Goal: Transaction & Acquisition: Book appointment/travel/reservation

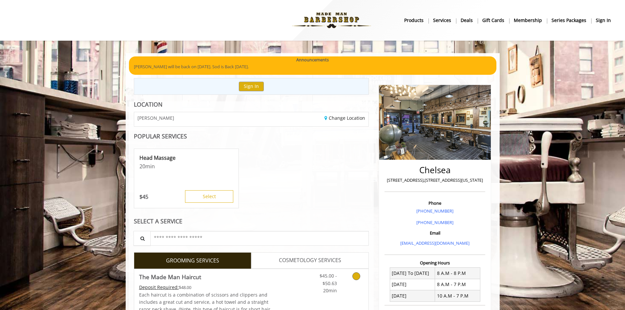
click at [355, 280] on icon "Grooming services" at bounding box center [356, 276] width 8 height 8
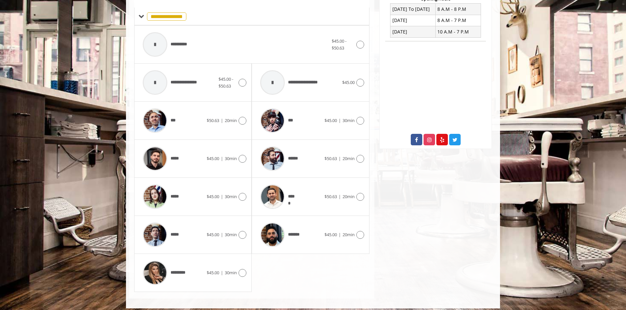
scroll to position [269, 0]
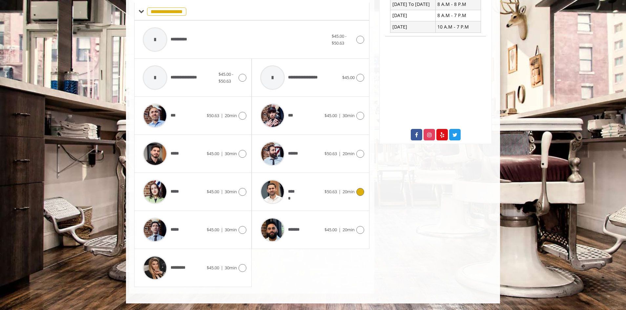
click at [321, 194] on div "*****" at bounding box center [290, 191] width 67 height 31
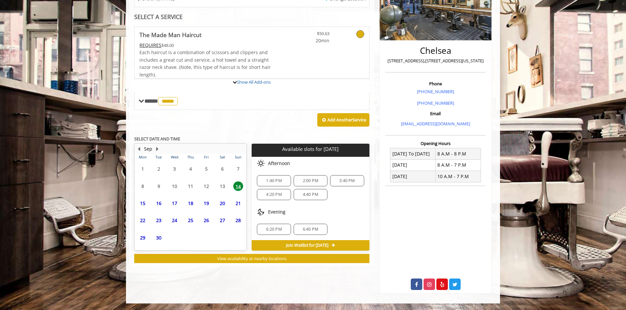
scroll to position [153, 0]
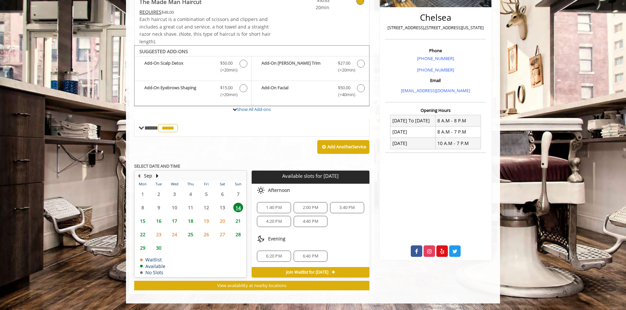
click at [274, 207] on span "1:40 PM" at bounding box center [273, 207] width 15 height 5
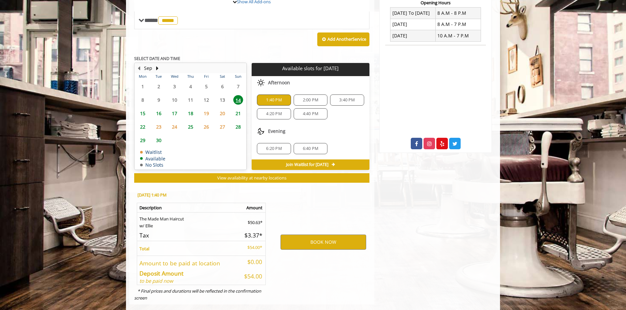
scroll to position [271, 0]
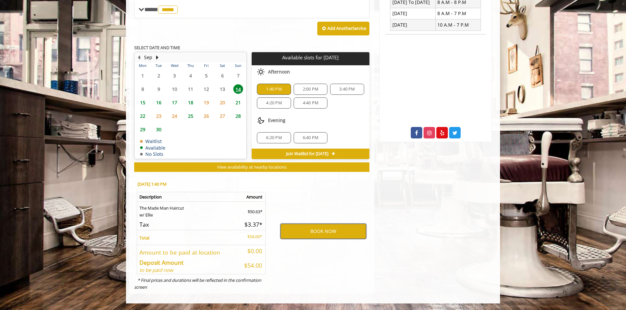
click at [318, 230] on button "BOOK NOW" at bounding box center [324, 231] width 86 height 15
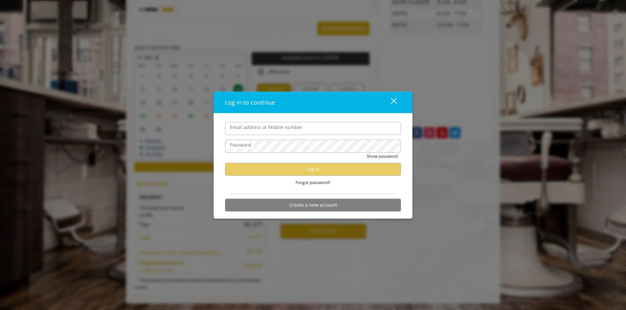
click at [396, 103] on div "close dialog" at bounding box center [394, 101] width 6 height 6
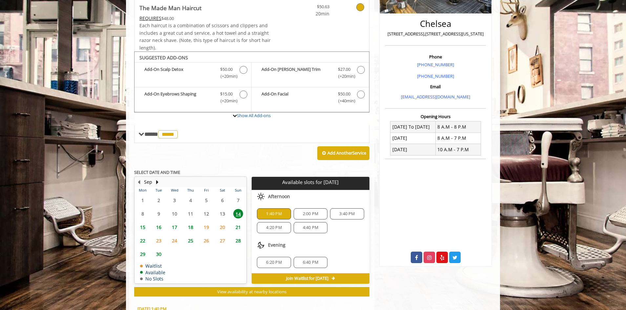
scroll to position [197, 0]
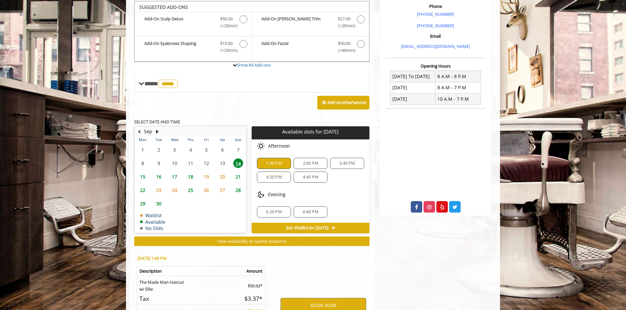
click at [279, 164] on span "1:40 PM" at bounding box center [273, 163] width 15 height 5
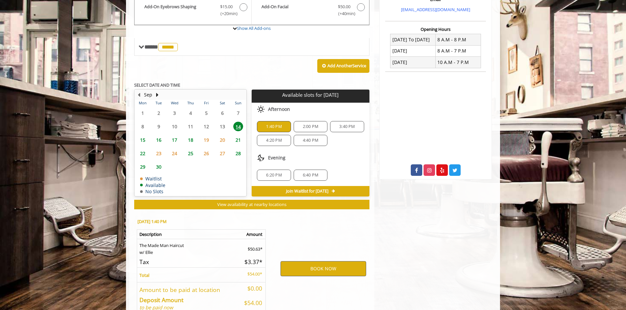
scroll to position [262, 0]
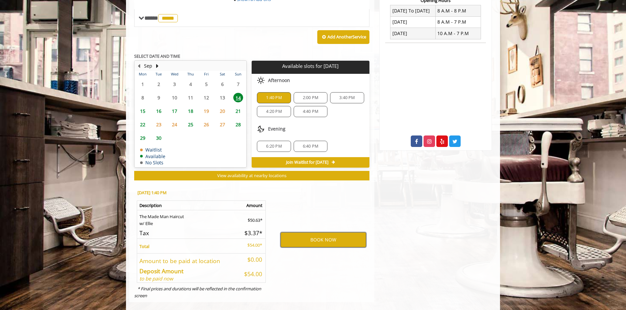
click at [328, 238] on button "BOOK NOW" at bounding box center [324, 239] width 86 height 15
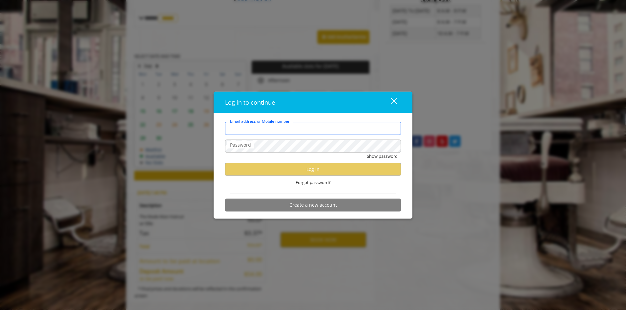
click at [267, 127] on input "Email address or Mobile number" at bounding box center [313, 128] width 176 height 13
drag, startPoint x: 315, startPoint y: 128, endPoint x: 147, endPoint y: 118, distance: 168.3
click at [147, 118] on div "**********" at bounding box center [313, 155] width 626 height 310
type input "**********"
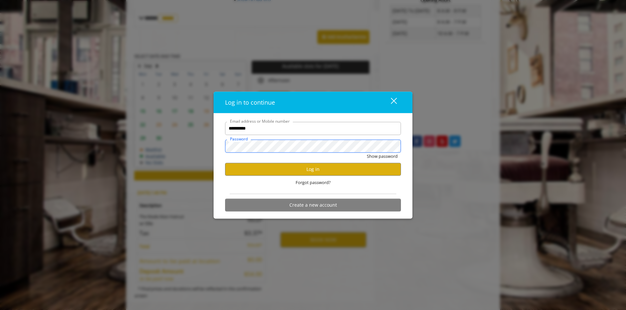
click at [367, 153] on button "Show password" at bounding box center [382, 156] width 31 height 7
click at [323, 170] on button "Log in" at bounding box center [313, 169] width 176 height 13
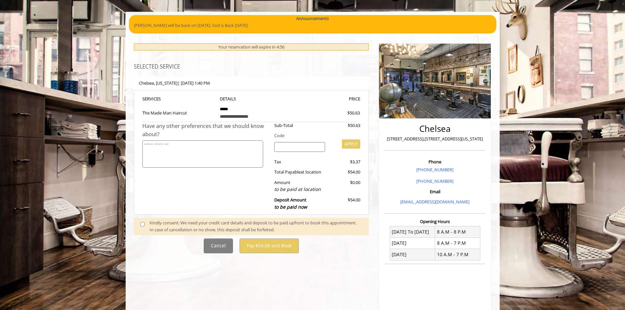
scroll to position [21, 0]
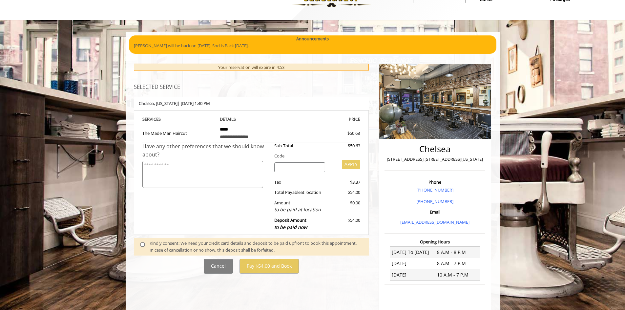
click at [165, 247] on div "Kindly consent: We need your credit card details and deposit to be paid upfront…" at bounding box center [256, 247] width 213 height 14
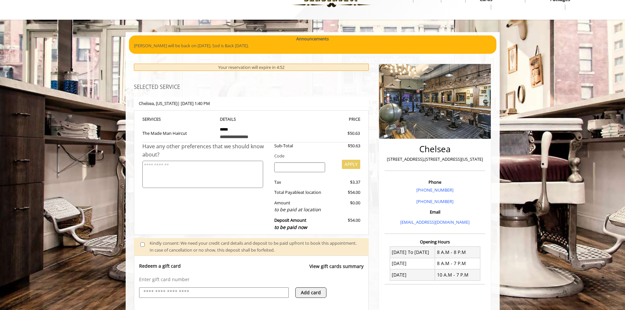
scroll to position [118, 0]
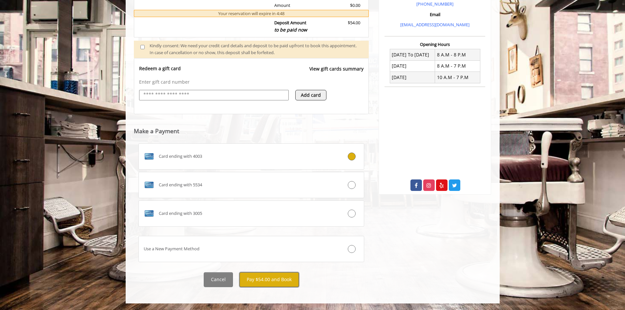
click at [273, 282] on button "Pay $54.00 and Book" at bounding box center [268, 279] width 59 height 15
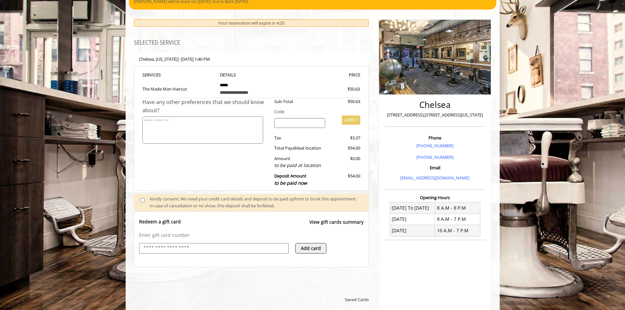
scroll to position [66, 0]
